Goal: Transaction & Acquisition: Purchase product/service

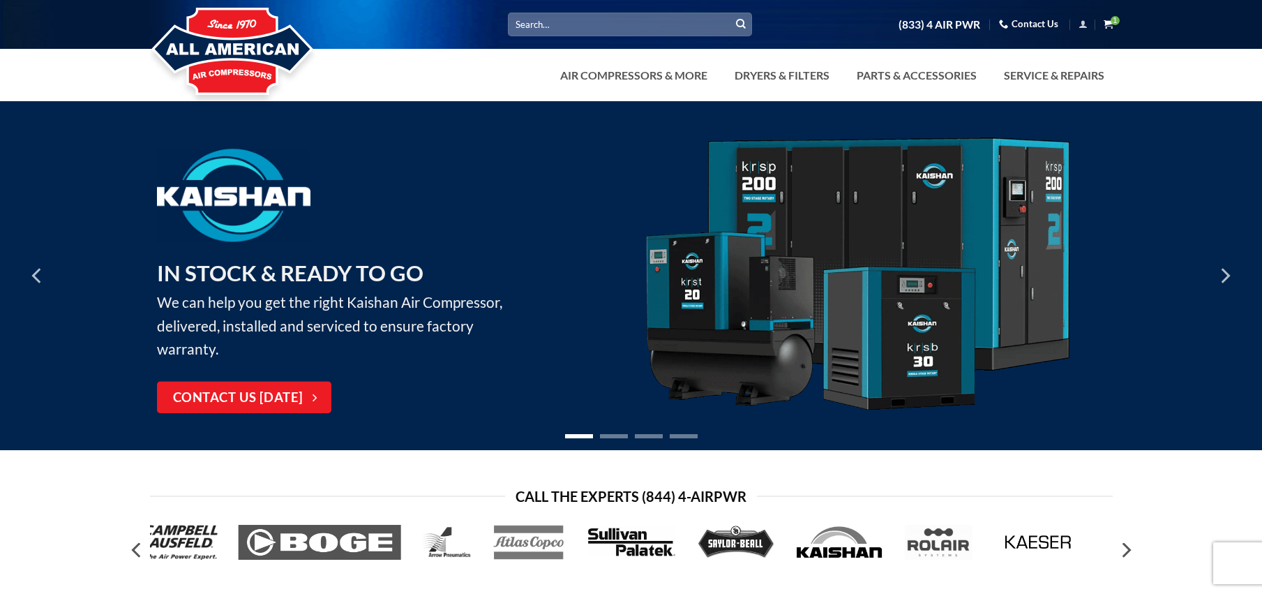
click at [1110, 22] on icon "View cart" at bounding box center [1107, 24] width 9 height 10
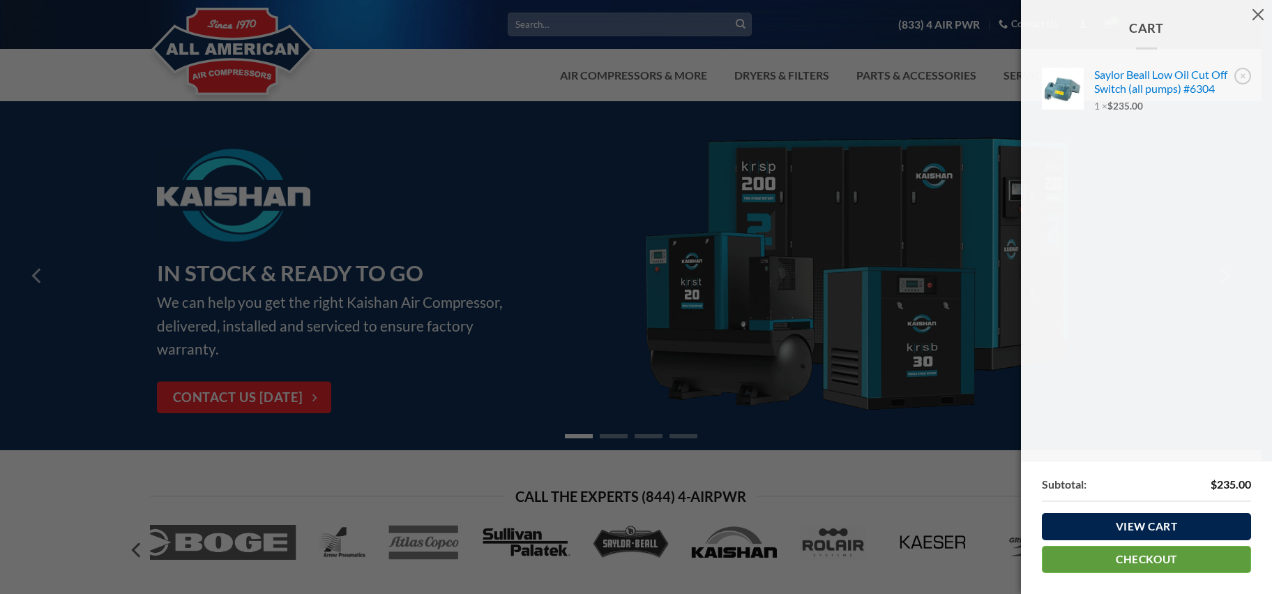
click at [1137, 559] on link "Checkout" at bounding box center [1146, 558] width 209 height 27
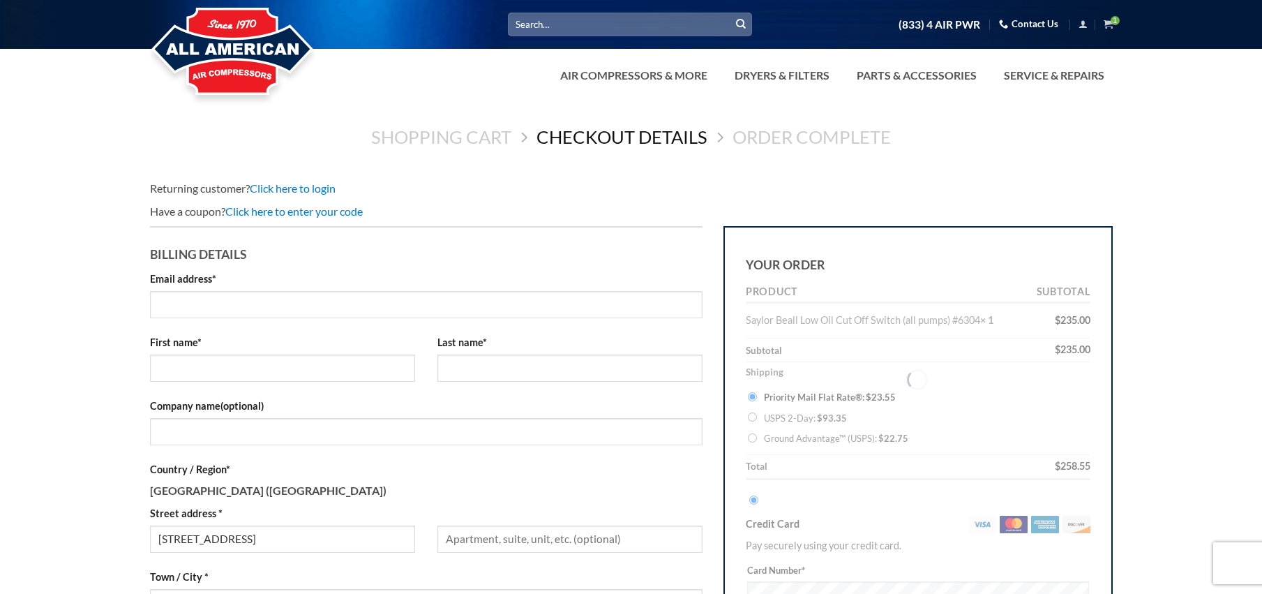
select select "OH"
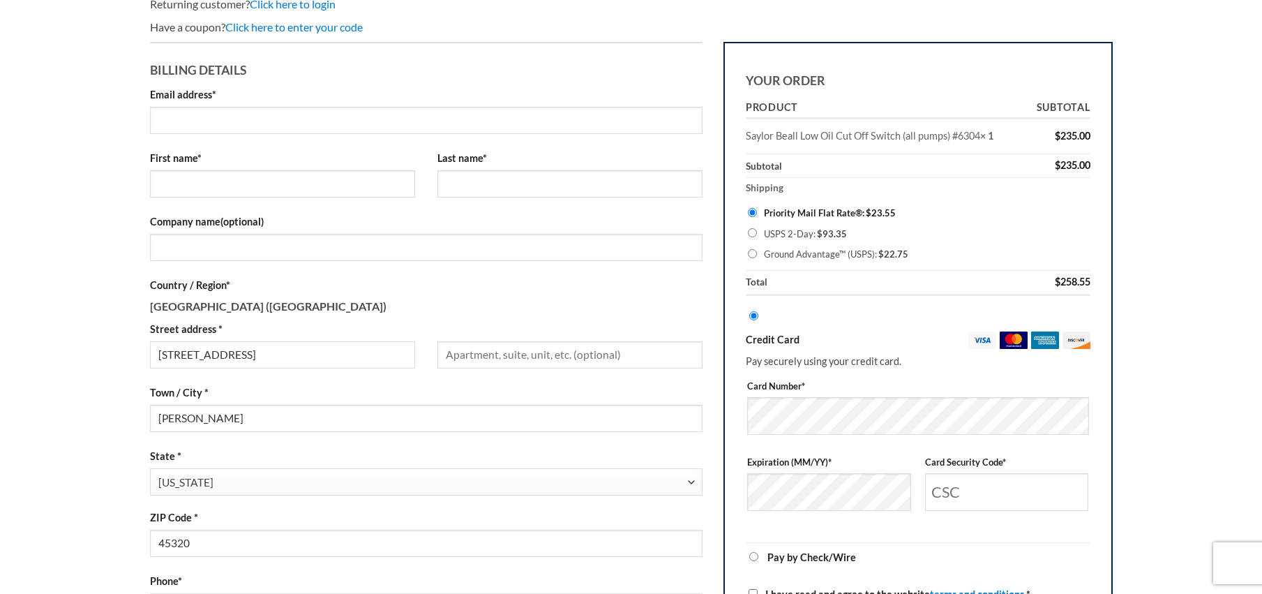
scroll to position [189, 0]
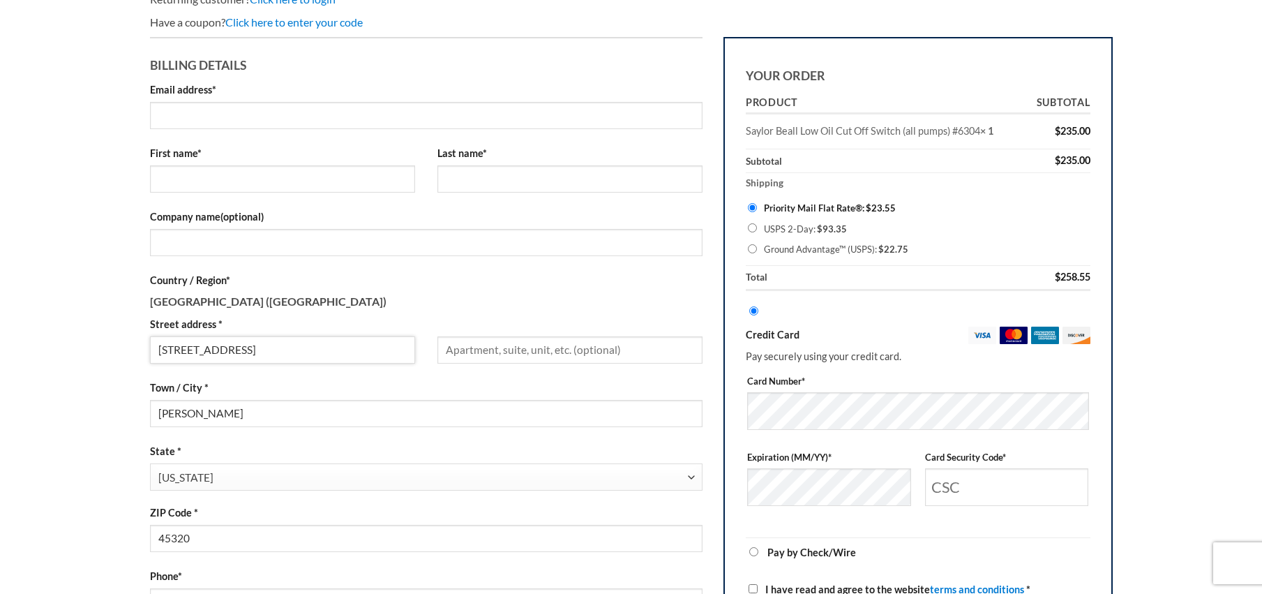
click at [320, 345] on input "830 East Lakengren Dr" at bounding box center [282, 349] width 265 height 27
click at [274, 342] on input "830 East Lakengren Dr" at bounding box center [282, 349] width 265 height 27
click at [349, 337] on input "Street address *" at bounding box center [282, 349] width 265 height 27
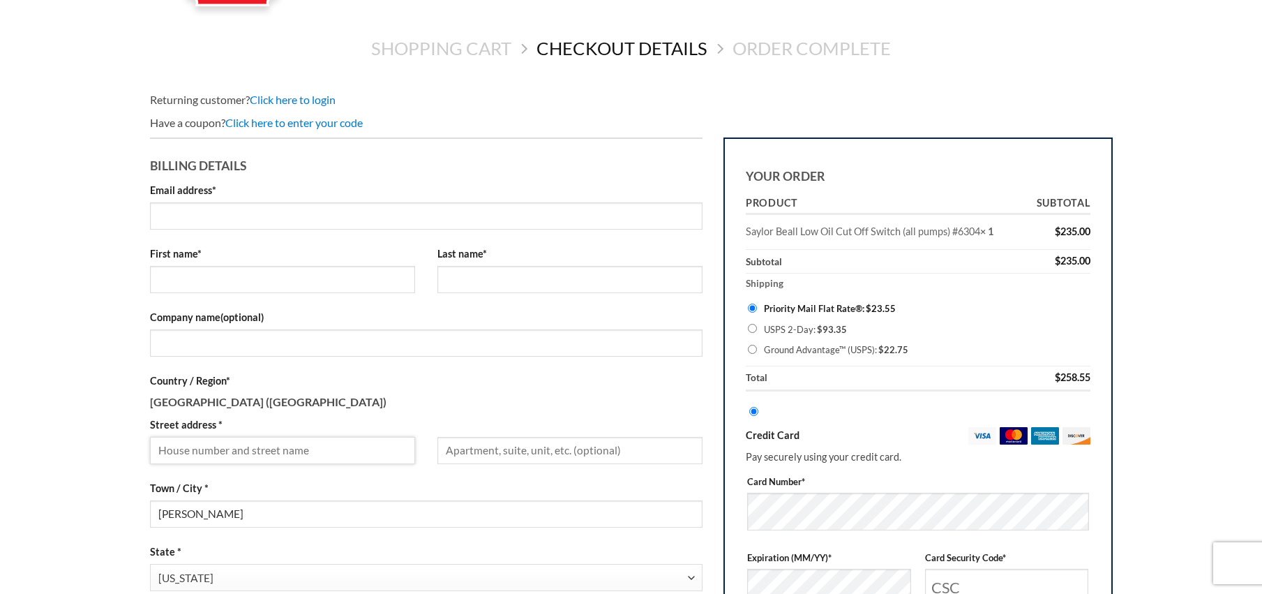
scroll to position [0, 0]
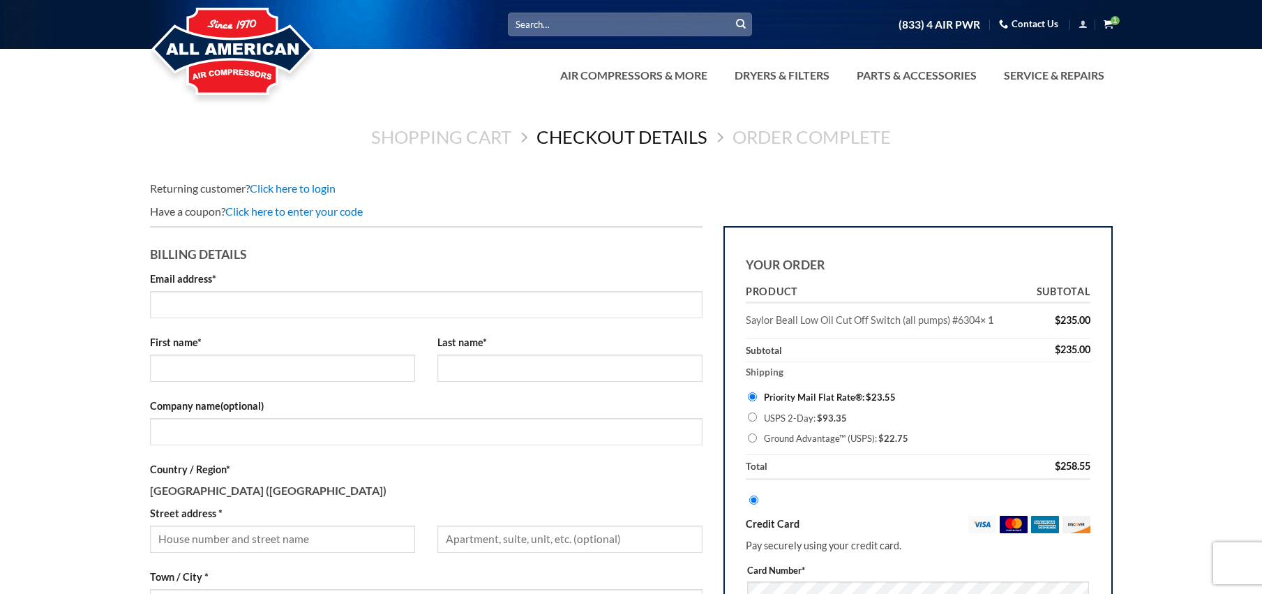
click at [1109, 23] on icon "View cart" at bounding box center [1107, 24] width 9 height 10
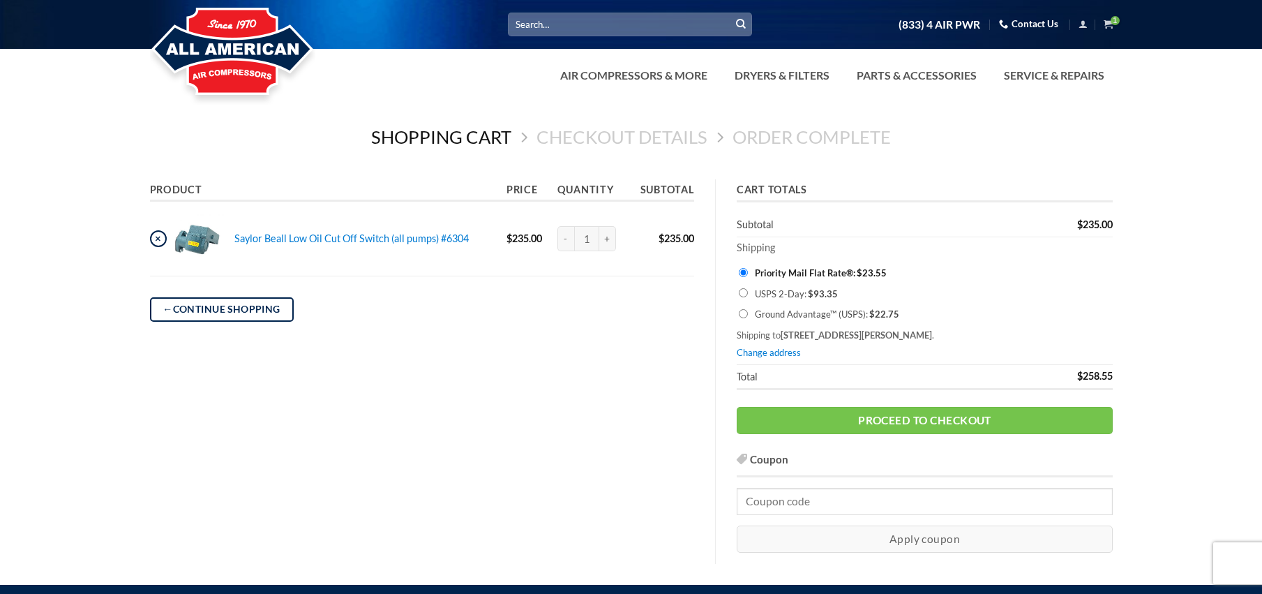
click at [156, 241] on link "×" at bounding box center [158, 238] width 17 height 17
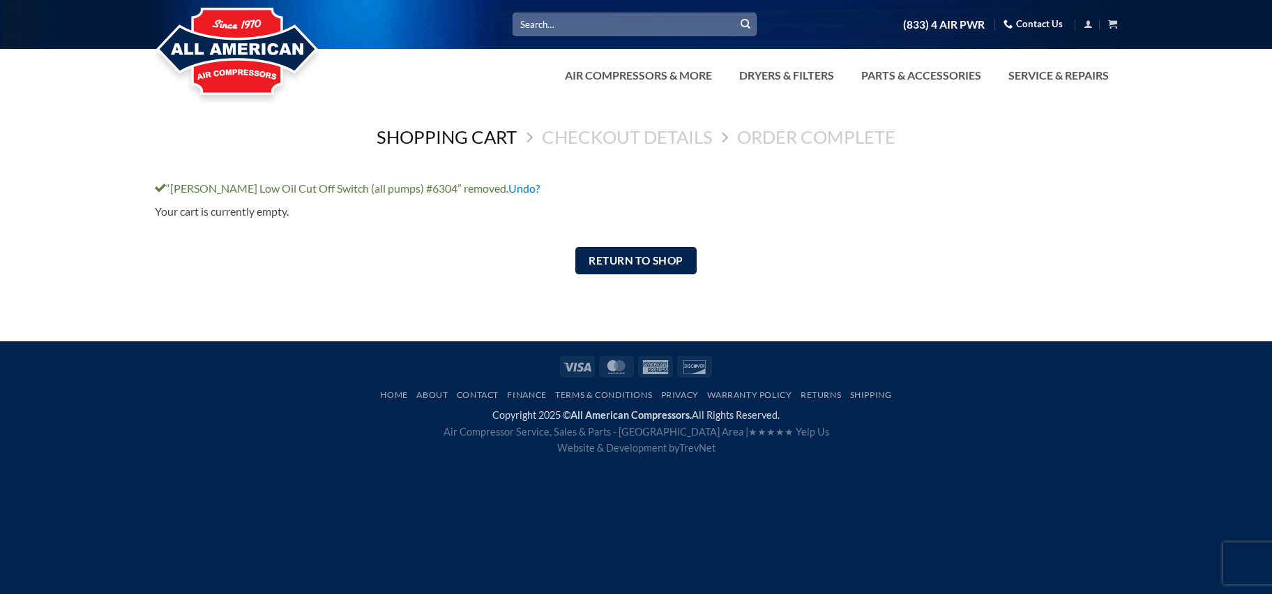
click at [619, 22] on input "Search for:" at bounding box center [635, 24] width 244 height 23
click at [597, 22] on input "Search for:" at bounding box center [635, 24] width 244 height 23
type input "s"
type input "low oil"
click at [735, 14] on button "Submit" at bounding box center [745, 24] width 21 height 21
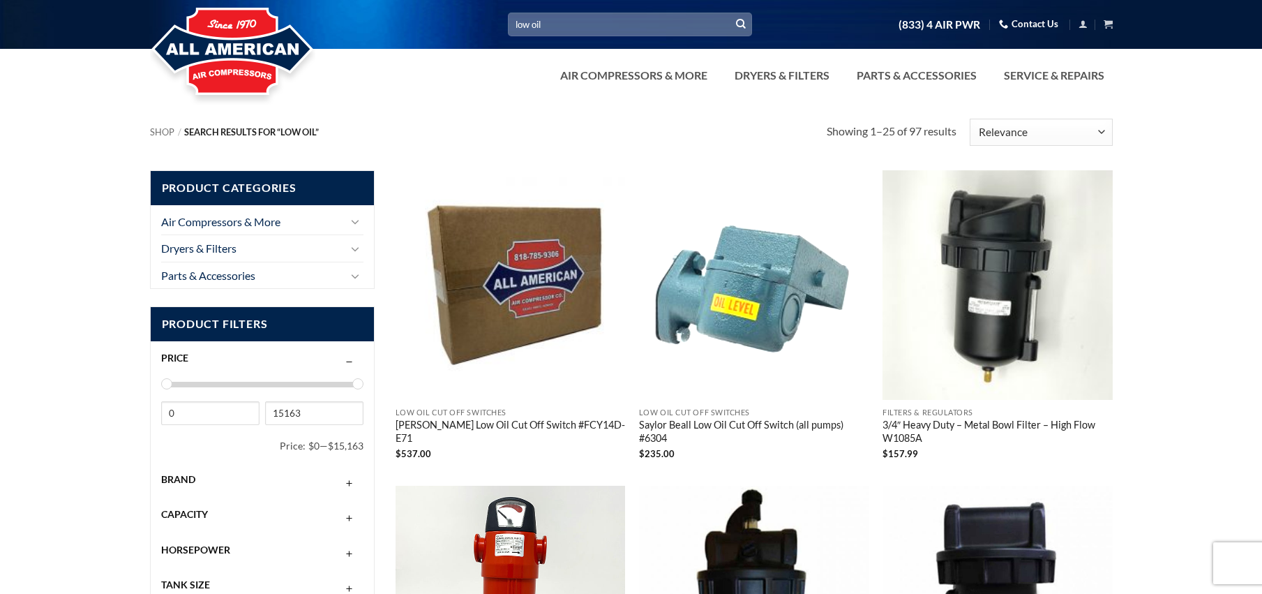
click at [732, 419] on link "Saylor Beall Low Oil Cut Off Switch (all pumps) #6304" at bounding box center [754, 433] width 230 height 28
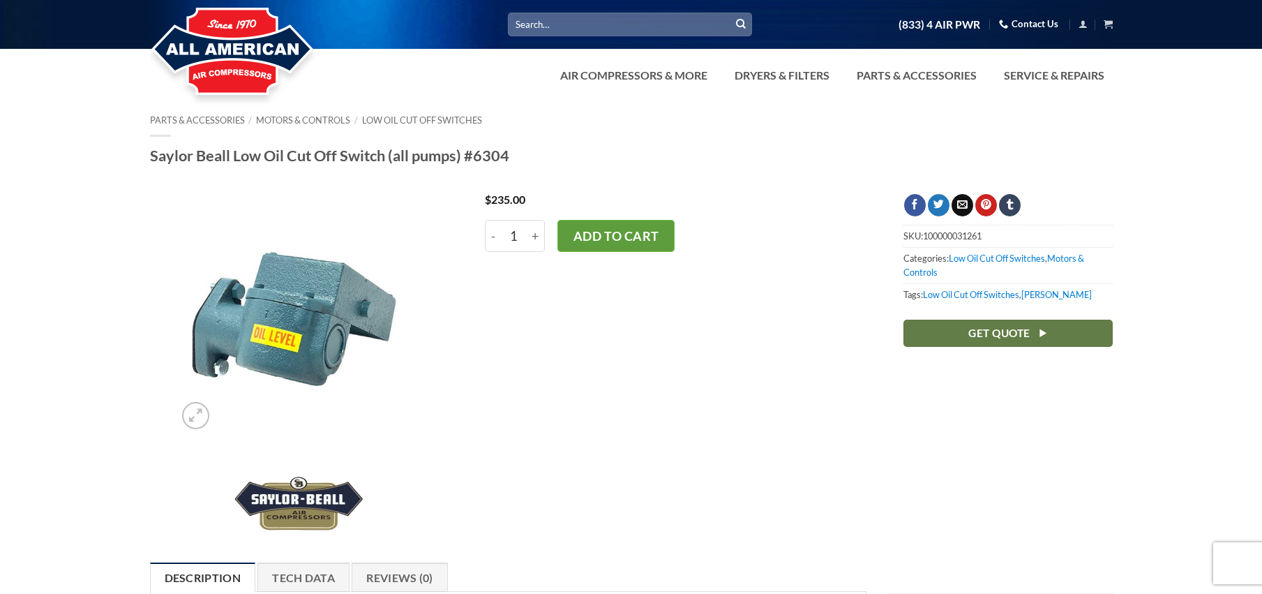
click at [596, 222] on button "Add to cart" at bounding box center [615, 236] width 117 height 32
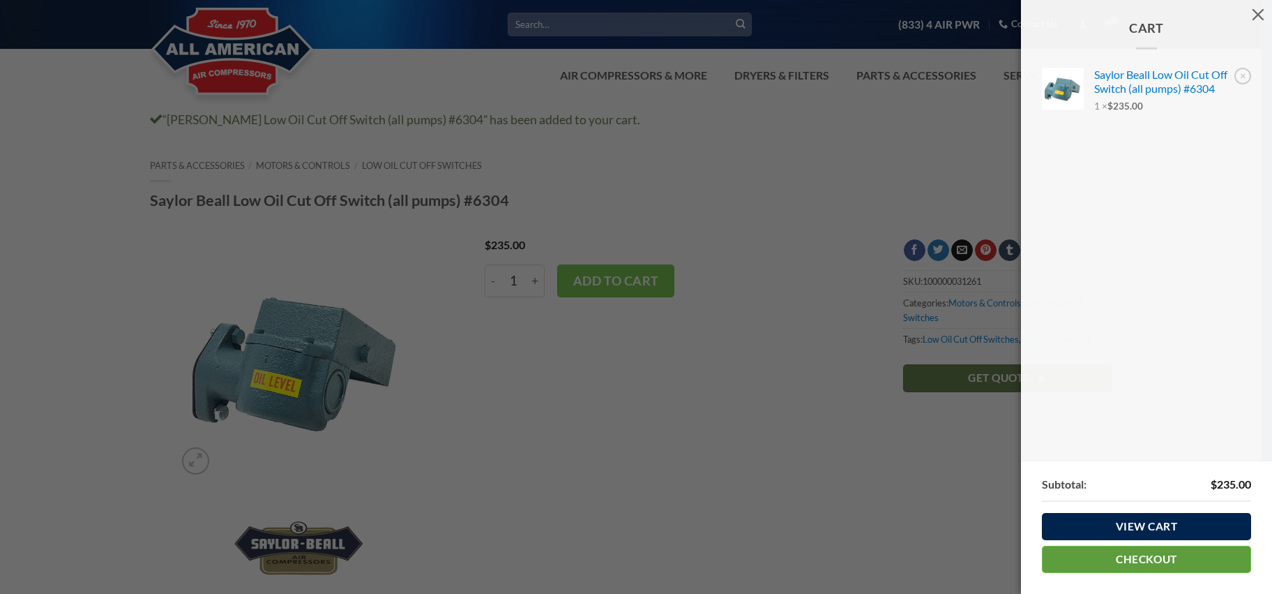
click at [1157, 559] on link "Checkout" at bounding box center [1146, 558] width 209 height 27
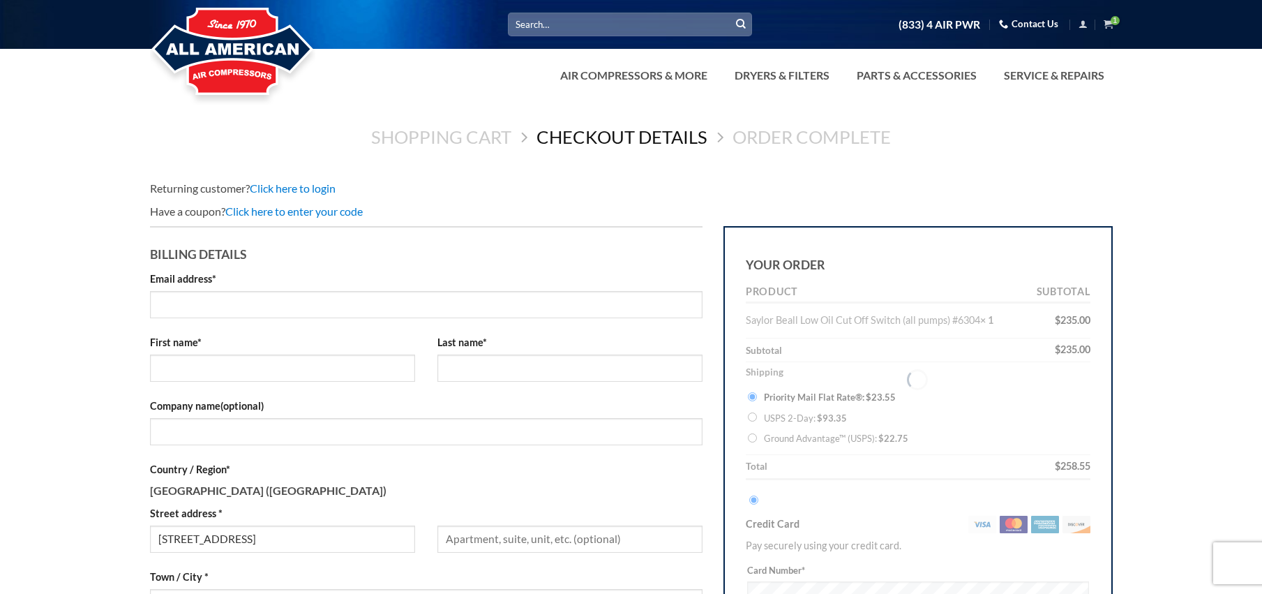
select select "OH"
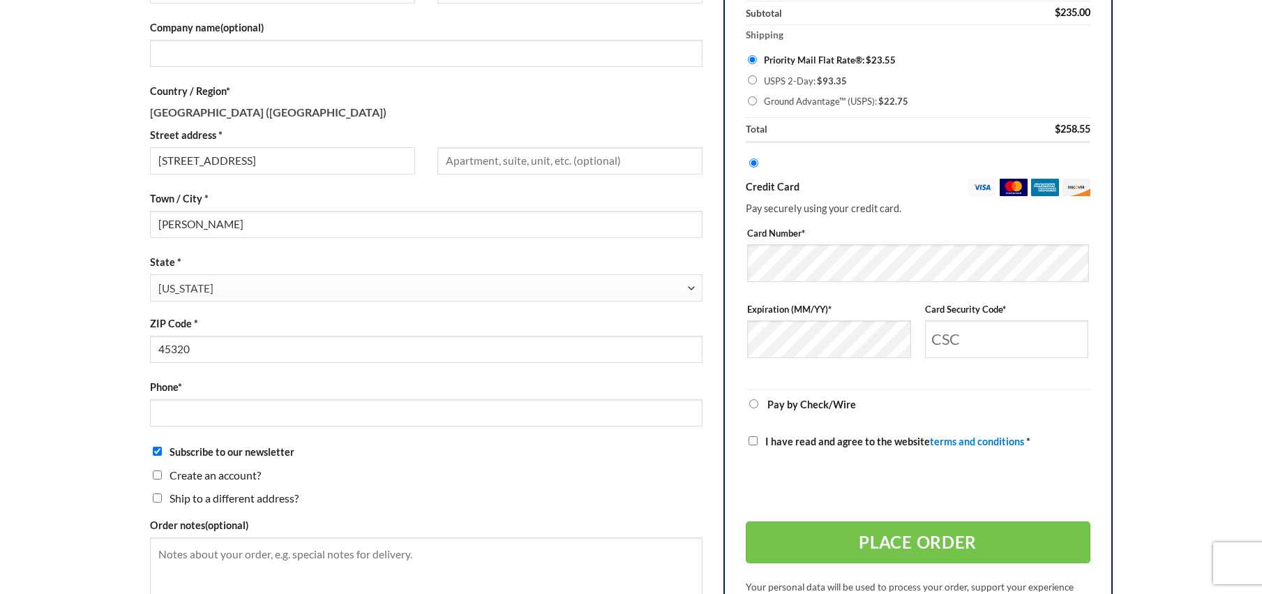
scroll to position [292, 0]
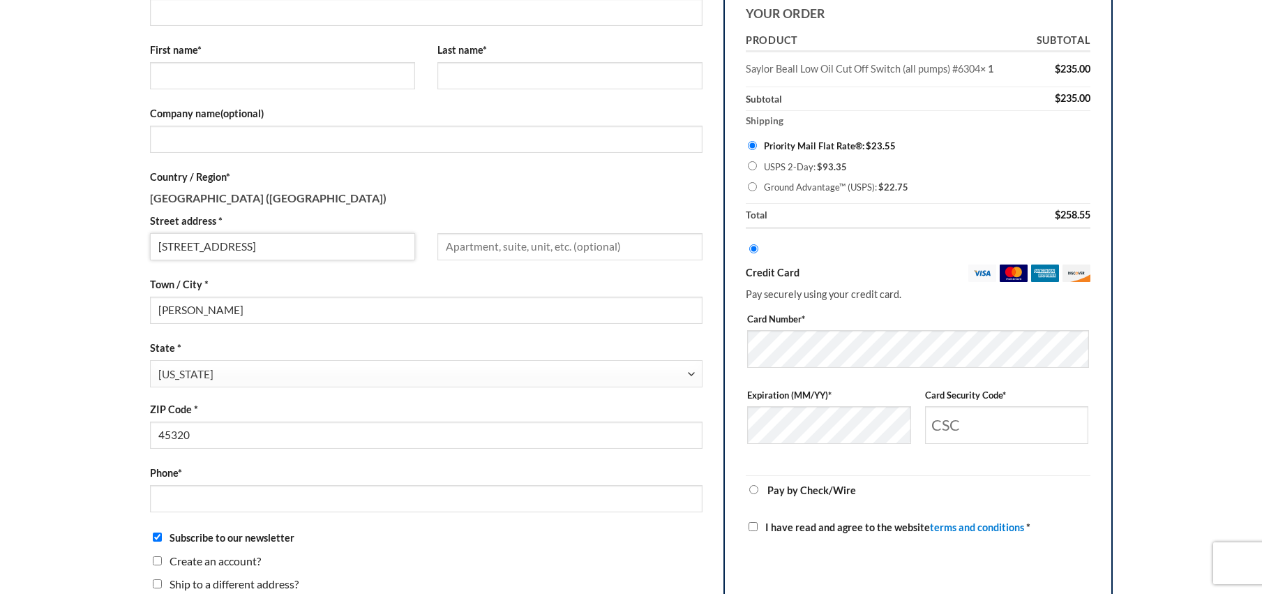
click at [271, 247] on input "[STREET_ADDRESS]" at bounding box center [282, 246] width 265 height 27
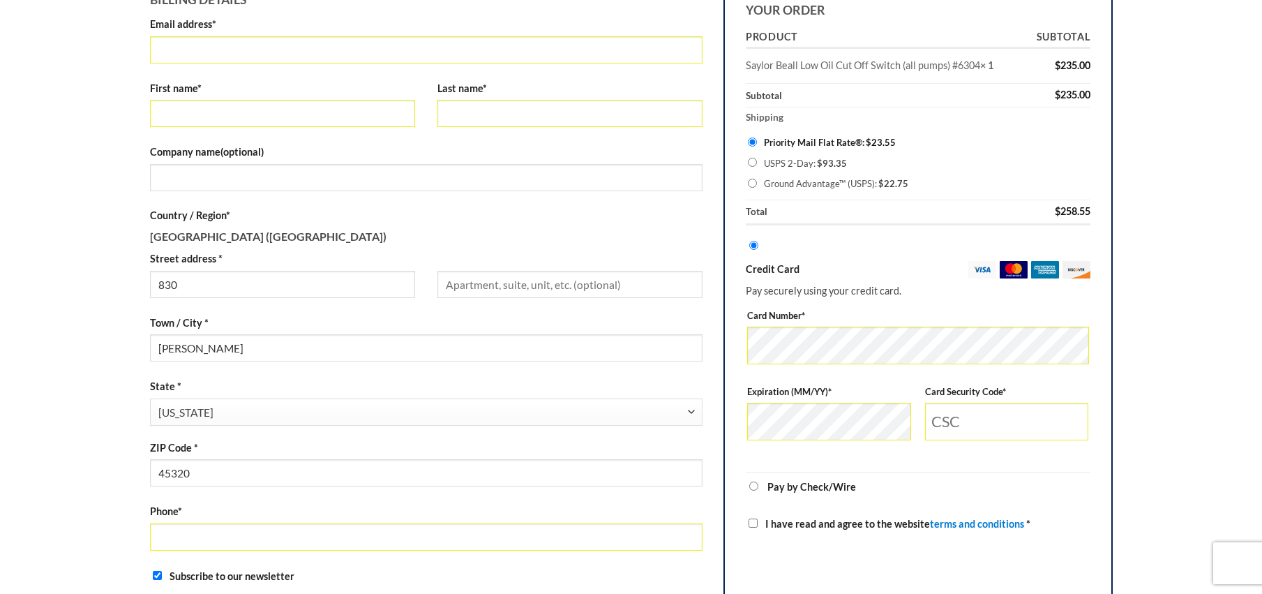
scroll to position [325, 0]
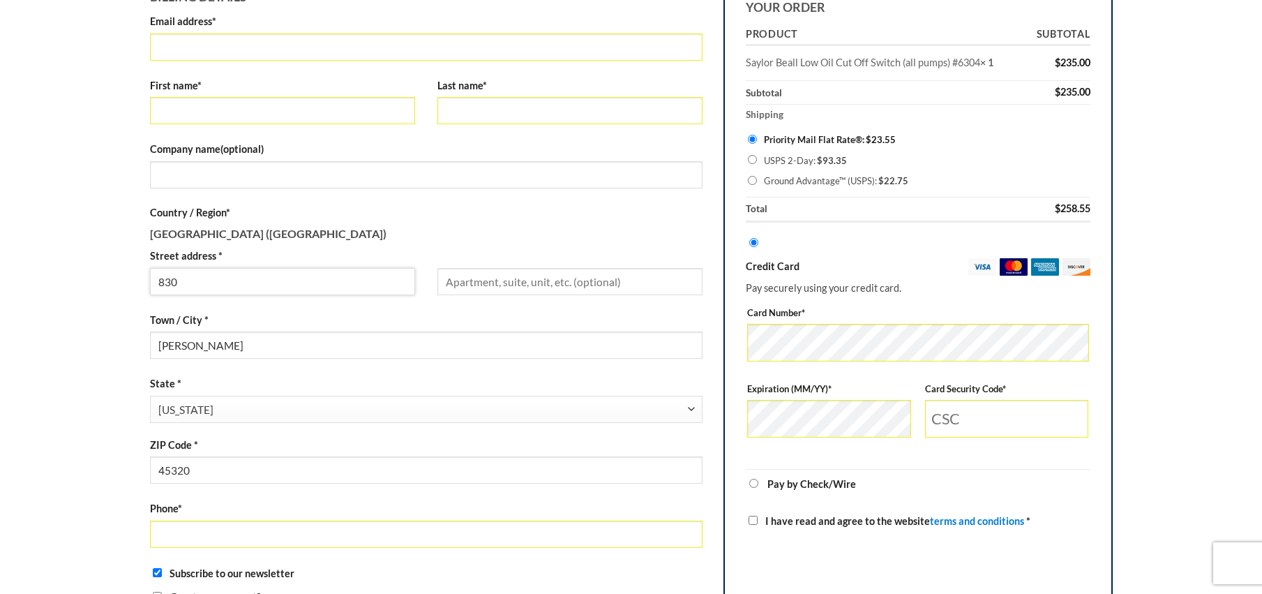
click at [229, 282] on input "830" at bounding box center [282, 281] width 265 height 27
type input "[STREET_ADDRESS]"
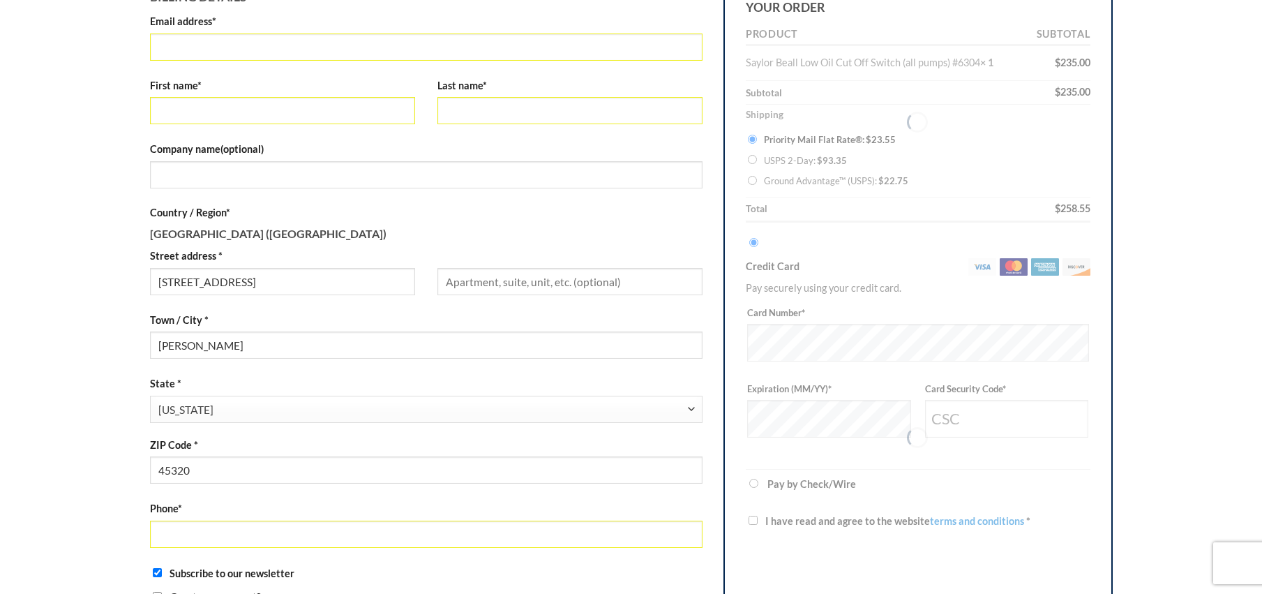
click at [532, 208] on label "Country / Region *" at bounding box center [426, 212] width 553 height 16
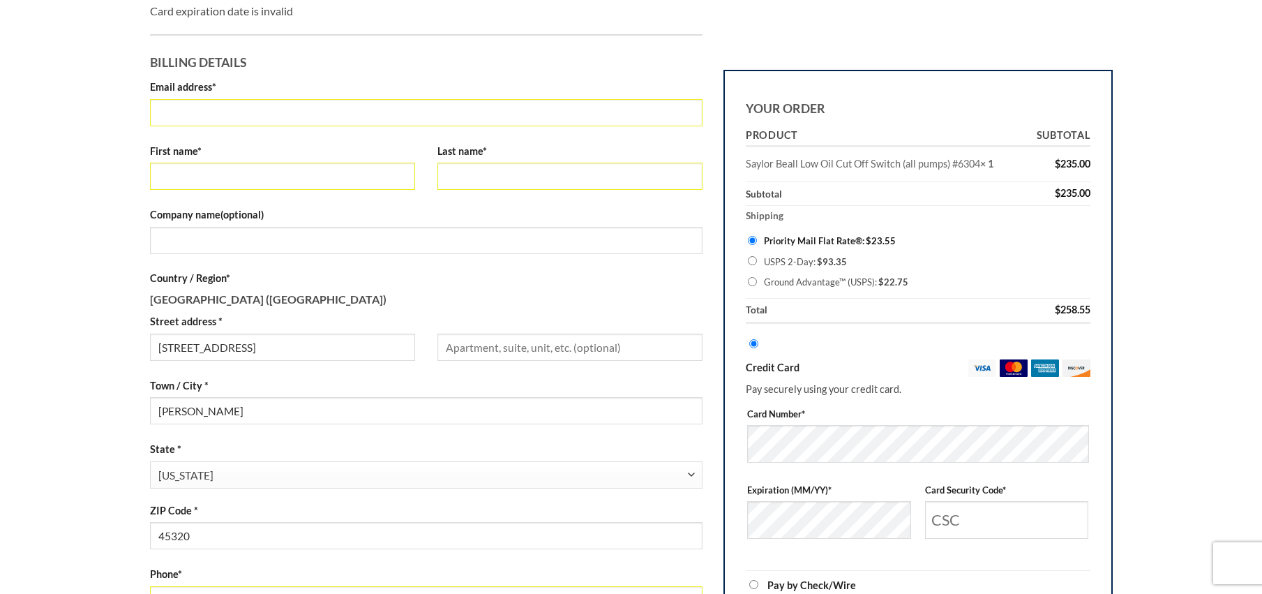
scroll to position [0, 0]
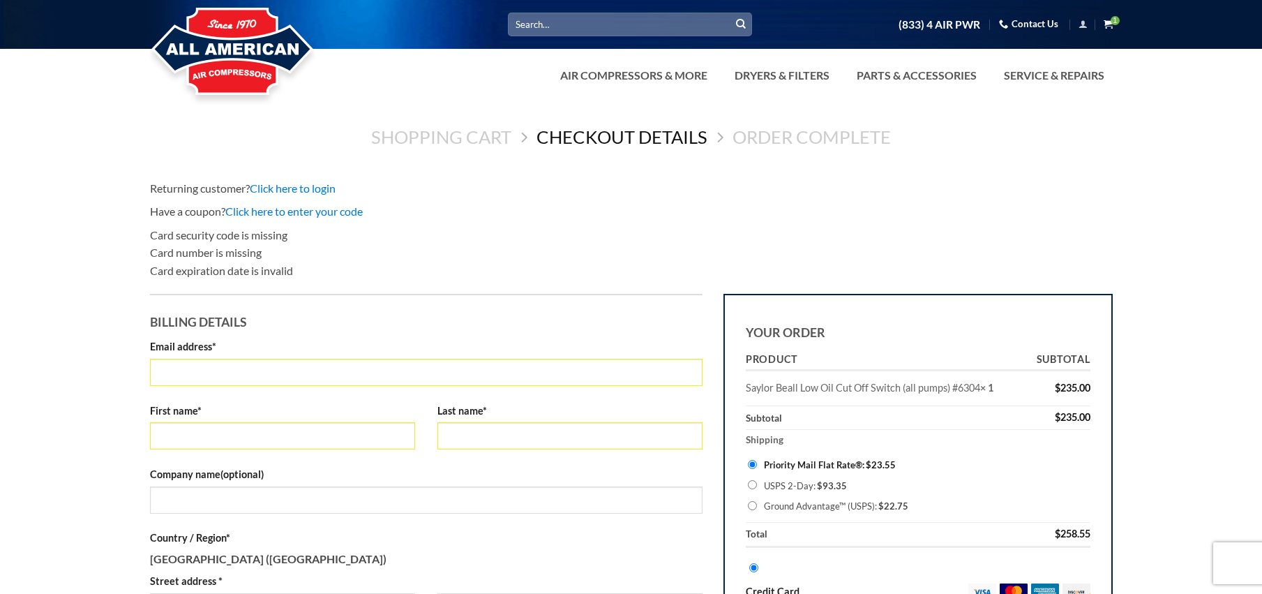
click at [1111, 20] on icon "View cart" at bounding box center [1107, 24] width 9 height 10
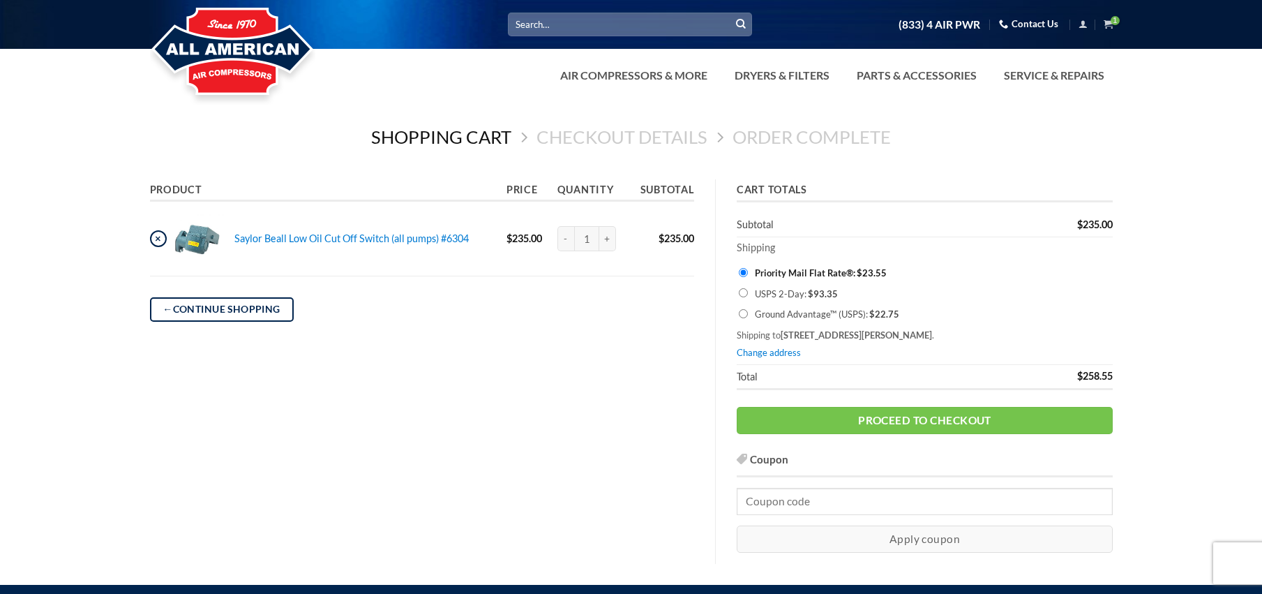
click at [154, 240] on link "×" at bounding box center [158, 238] width 17 height 17
